Goal: Transaction & Acquisition: Obtain resource

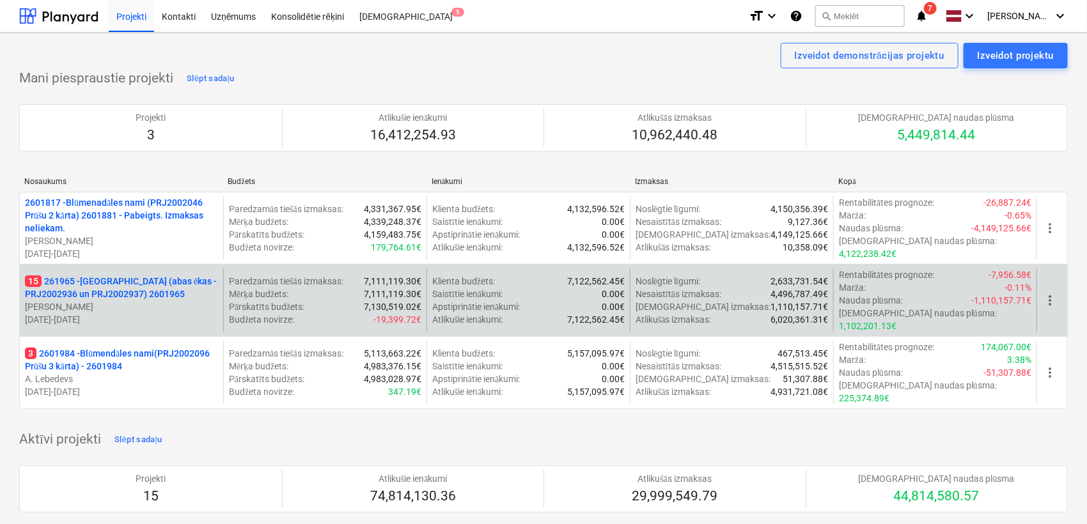
click at [159, 275] on p "15 261965 - [GEOGRAPHIC_DATA] (abas ēkas - PRJ2002936 un PRJ2002937) 2601965" at bounding box center [121, 288] width 193 height 26
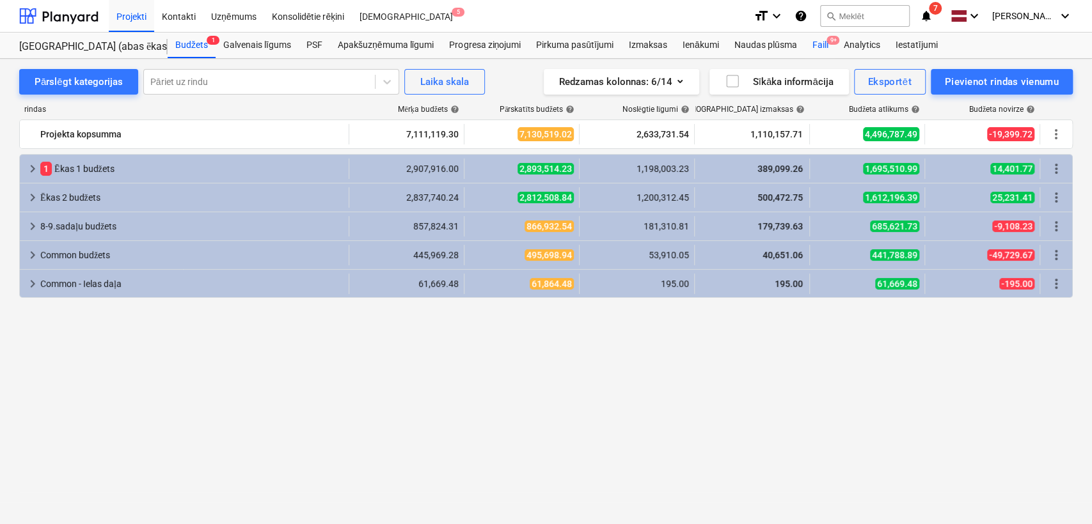
click at [824, 39] on div "Faili 9+" at bounding box center [819, 46] width 31 height 26
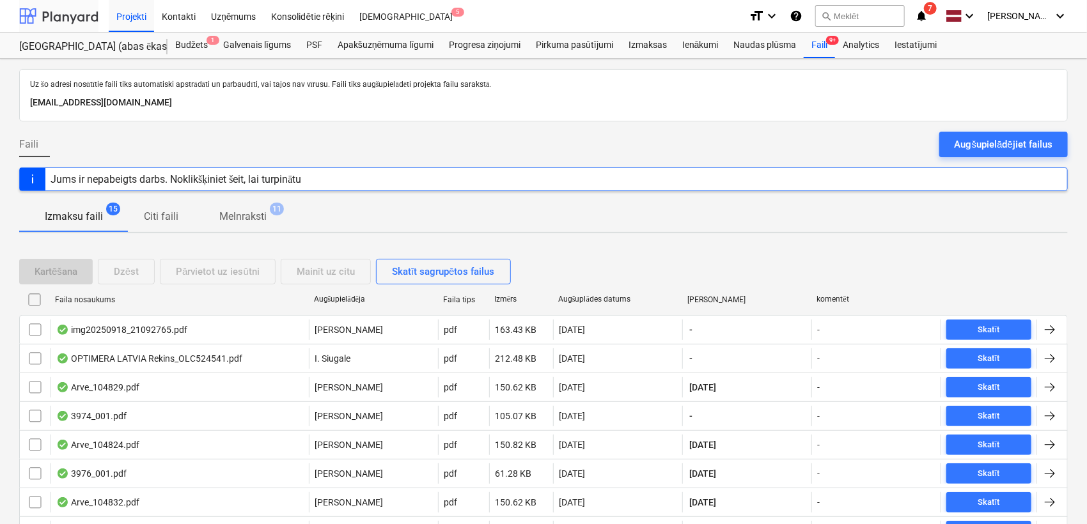
click at [84, 17] on div at bounding box center [58, 16] width 79 height 32
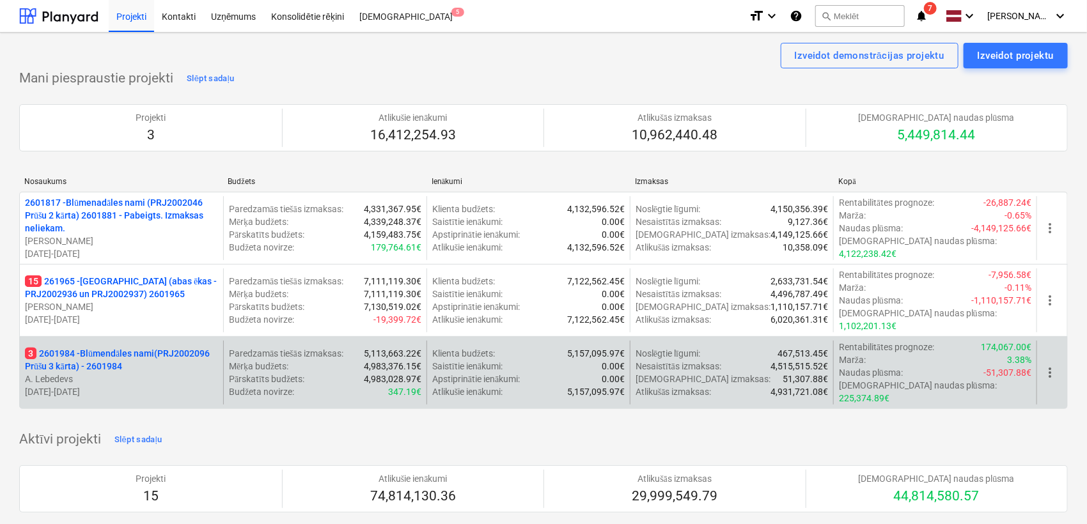
click at [116, 347] on p "3 2601984 - Blūmendāles nami(PRJ2002096 Prūšu 3 kārta) - 2601984" at bounding box center [121, 360] width 193 height 26
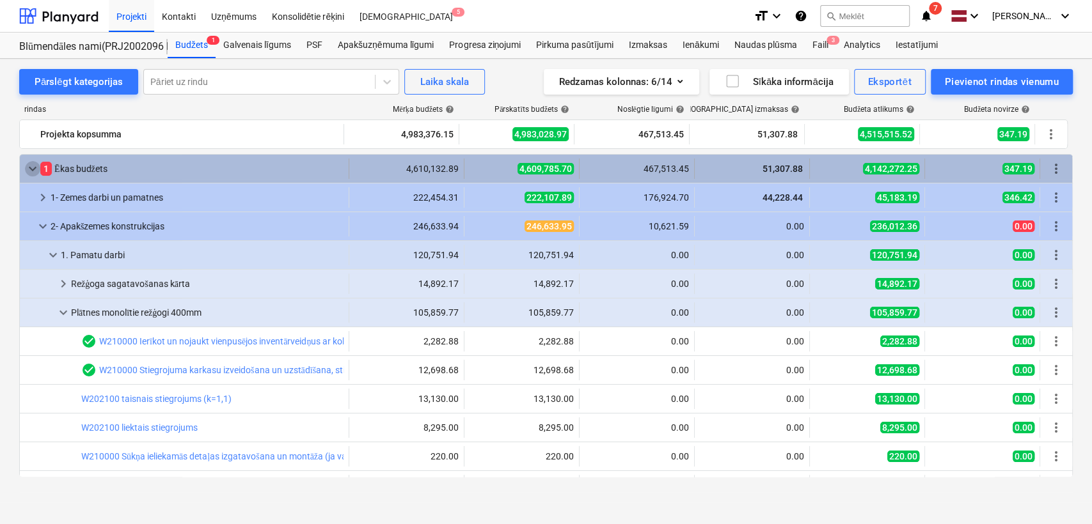
click at [26, 172] on span "keyboard_arrow_down" at bounding box center [32, 168] width 15 height 15
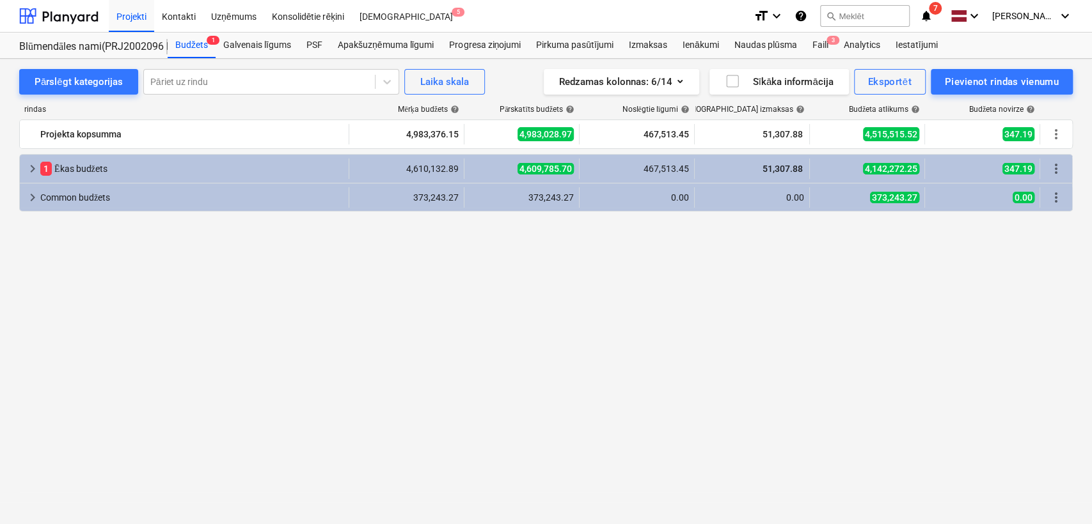
click at [26, 172] on span "keyboard_arrow_right" at bounding box center [32, 168] width 15 height 15
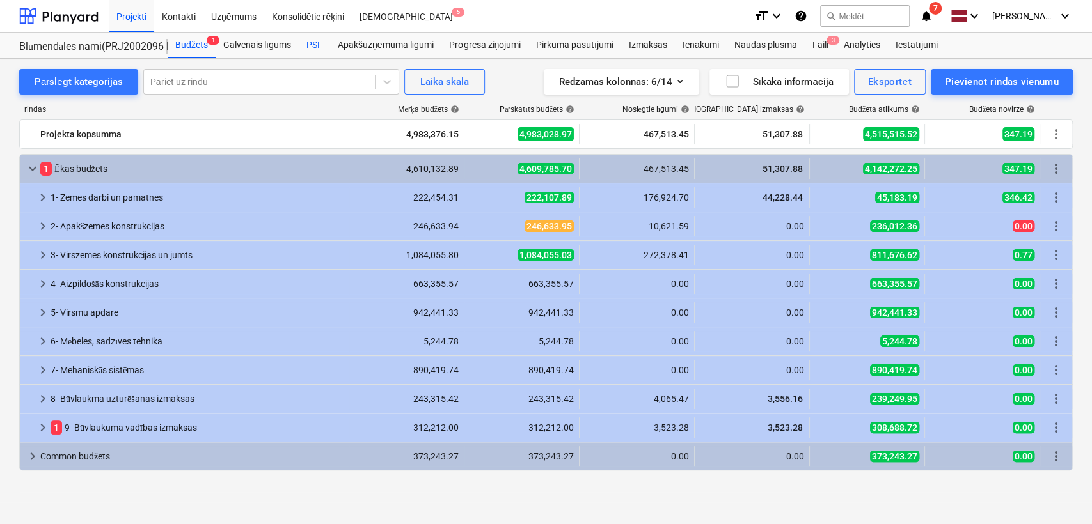
click at [309, 54] on div "PSF" at bounding box center [314, 46] width 31 height 26
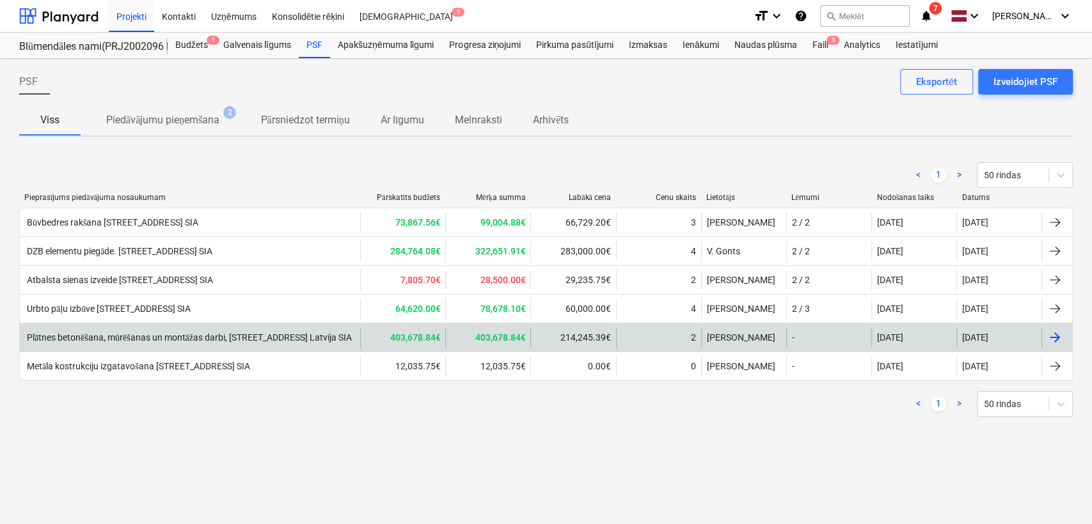
click at [224, 336] on div "Plātnes betonēšana, mūrēšanas un montāžas darbi, [STREET_ADDRESS] Latvija SIA" at bounding box center [188, 338] width 327 height 11
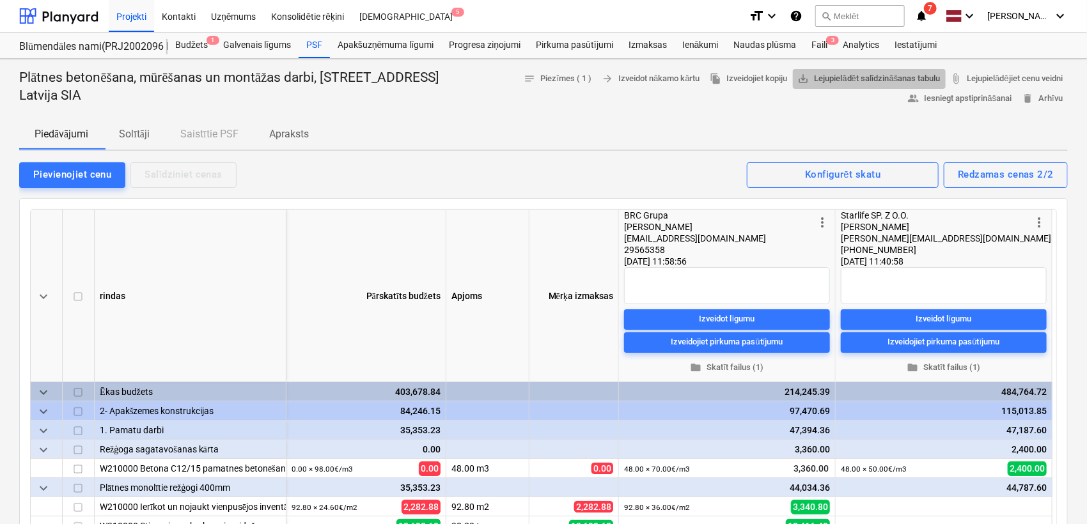
click at [890, 72] on span "save_alt Lejupielādēt salīdzināšanas tabulu" at bounding box center [869, 79] width 143 height 15
